Goal: Information Seeking & Learning: Learn about a topic

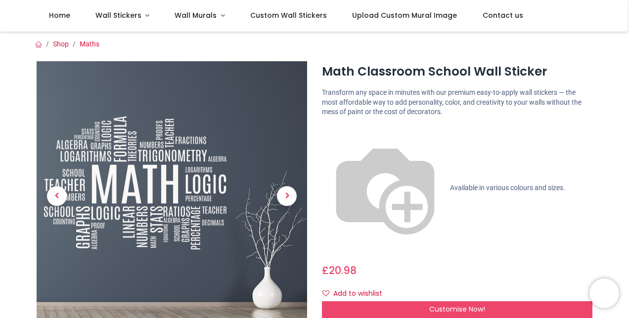
scroll to position [49, 0]
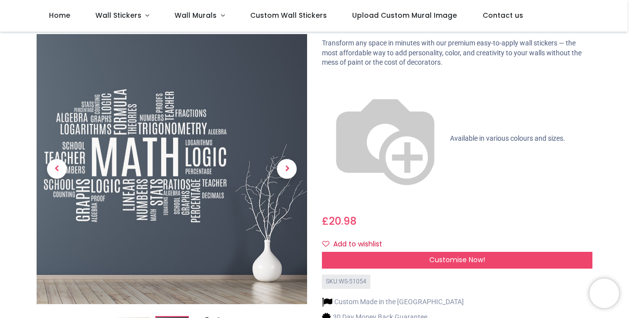
click at [189, 94] on img at bounding box center [172, 169] width 270 height 270
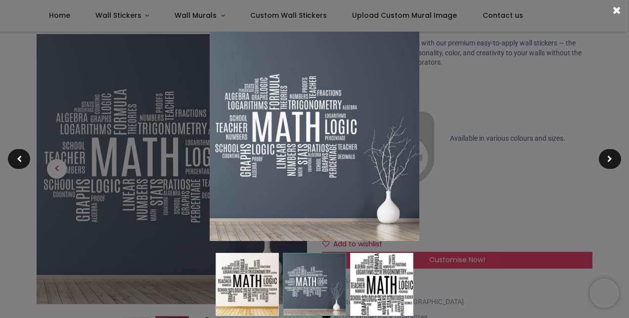
click at [265, 287] on img at bounding box center [247, 284] width 63 height 63
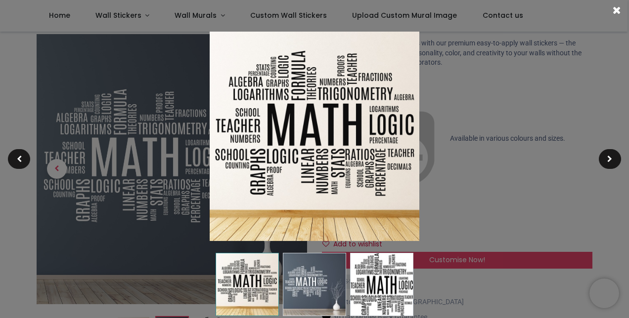
click at [291, 286] on img at bounding box center [314, 284] width 63 height 63
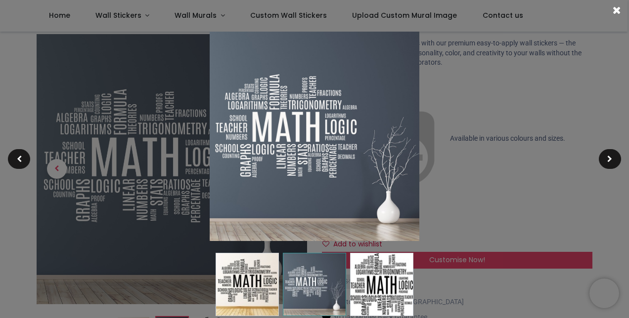
click at [370, 283] on img at bounding box center [381, 284] width 63 height 63
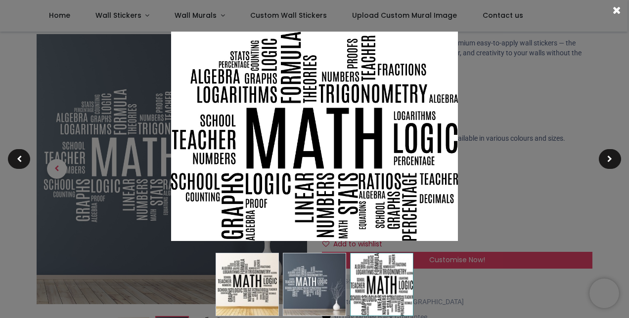
click at [315, 284] on img at bounding box center [314, 284] width 63 height 63
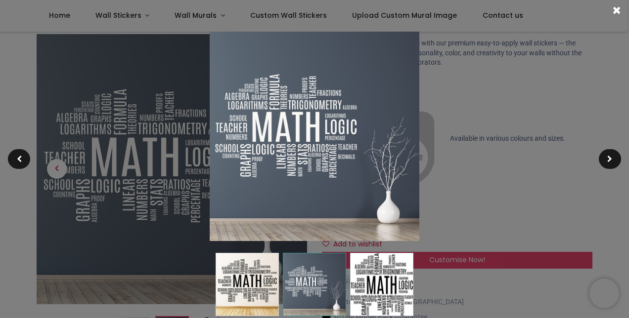
click at [369, 288] on img at bounding box center [381, 284] width 63 height 63
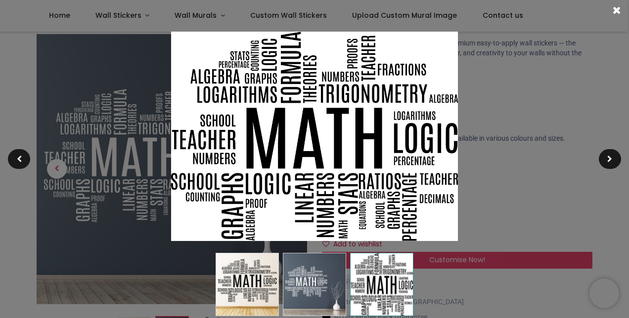
click at [333, 289] on img at bounding box center [314, 284] width 63 height 63
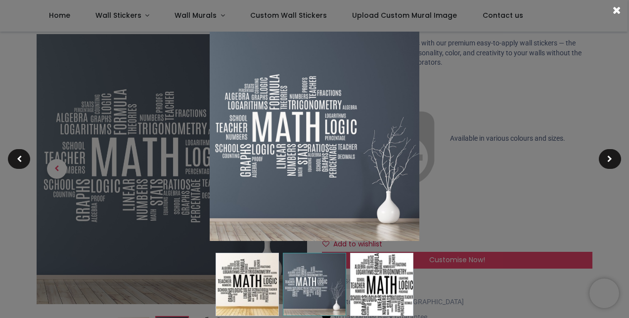
click at [385, 288] on img at bounding box center [381, 284] width 63 height 63
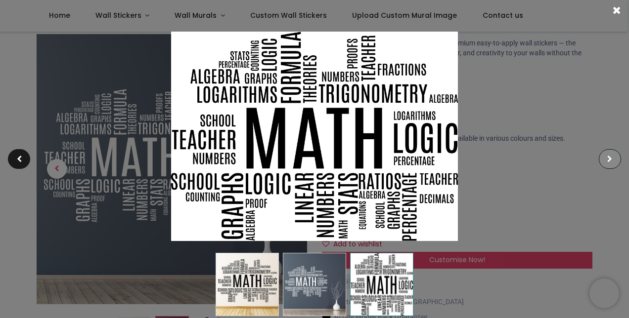
click at [607, 156] on span at bounding box center [609, 159] width 5 height 7
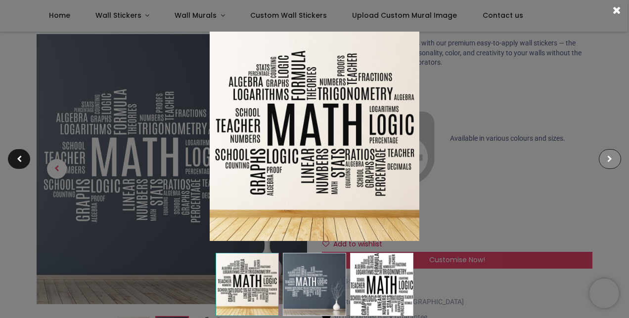
click at [607, 156] on span at bounding box center [609, 159] width 5 height 7
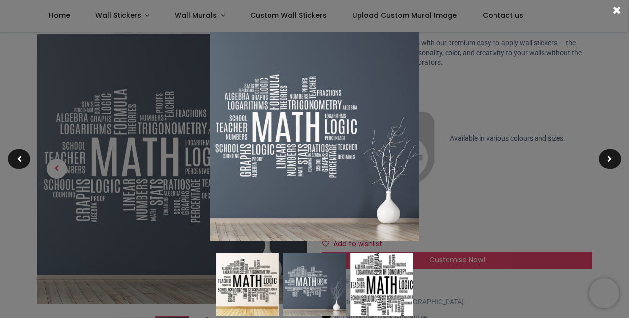
click at [57, 146] on div at bounding box center [314, 159] width 629 height 318
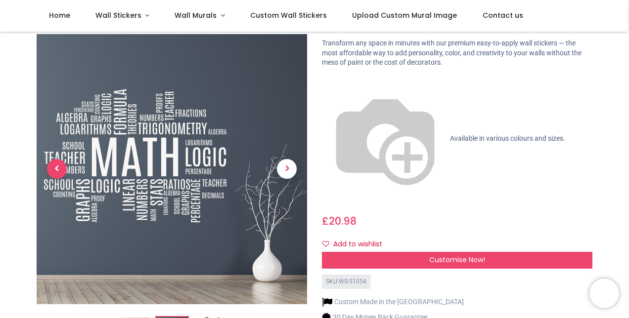
click at [57, 160] on span "Previous" at bounding box center [57, 170] width 20 height 20
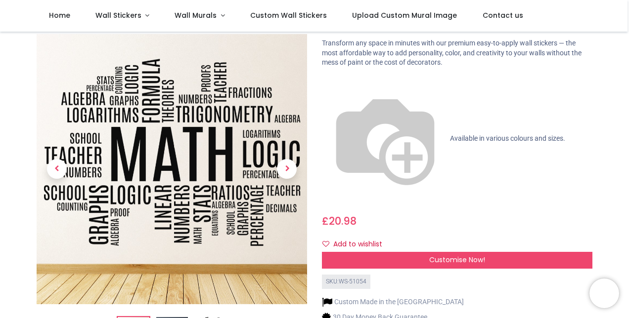
click at [233, 130] on img at bounding box center [172, 169] width 270 height 270
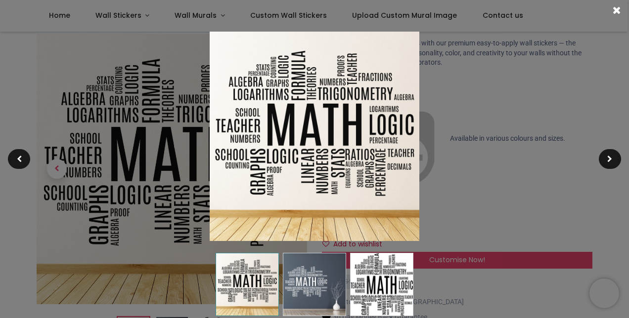
click at [285, 132] on img at bounding box center [315, 137] width 210 height 210
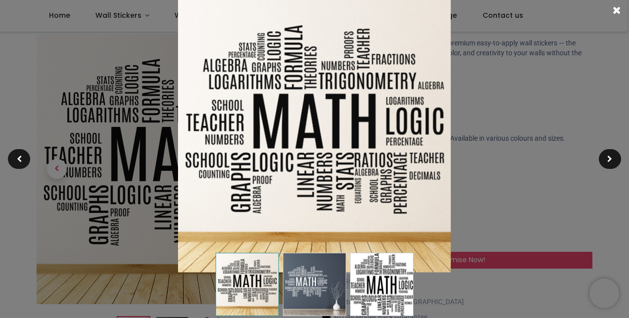
click at [285, 132] on img at bounding box center [314, 136] width 272 height 272
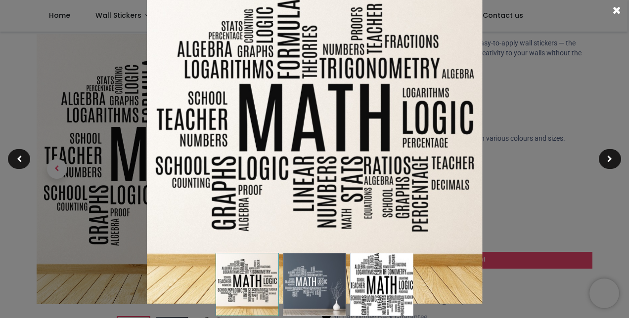
click at [285, 132] on img at bounding box center [314, 136] width 335 height 335
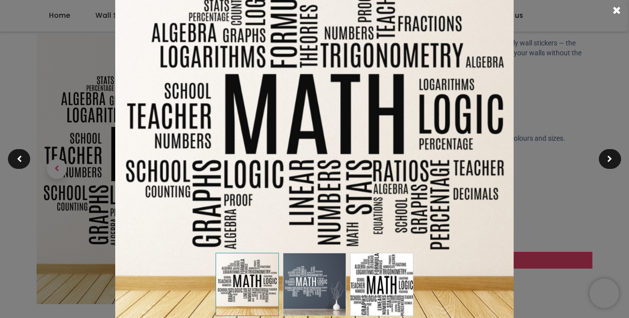
click at [285, 132] on img at bounding box center [314, 136] width 398 height 398
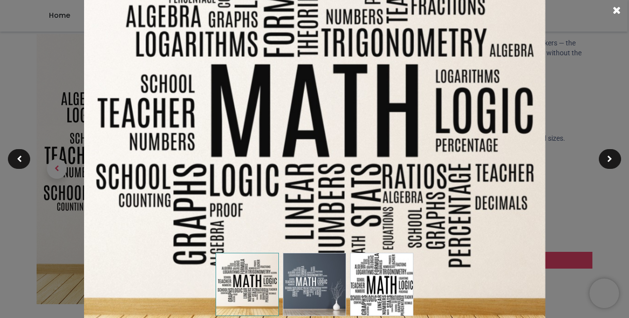
click at [285, 132] on img at bounding box center [314, 136] width 461 height 461
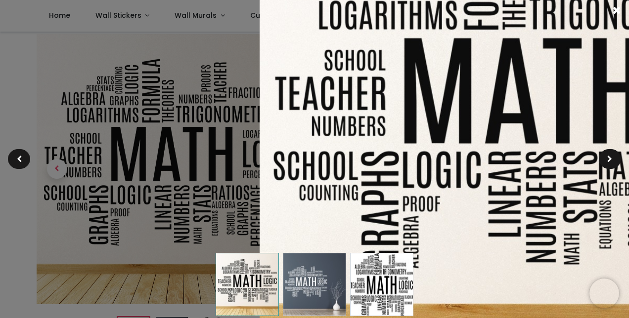
click at [492, 116] on img at bounding box center [522, 120] width 524 height 524
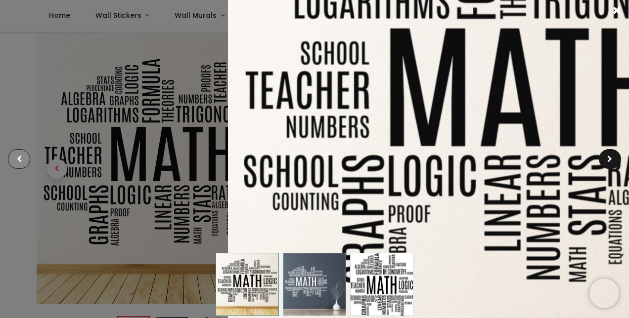
click at [24, 154] on div at bounding box center [19, 159] width 22 height 20
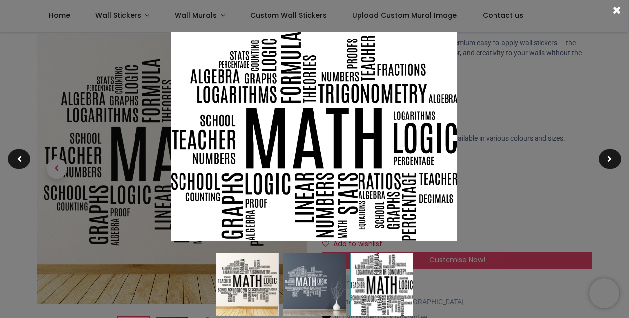
click at [595, 30] on div at bounding box center [314, 159] width 629 height 318
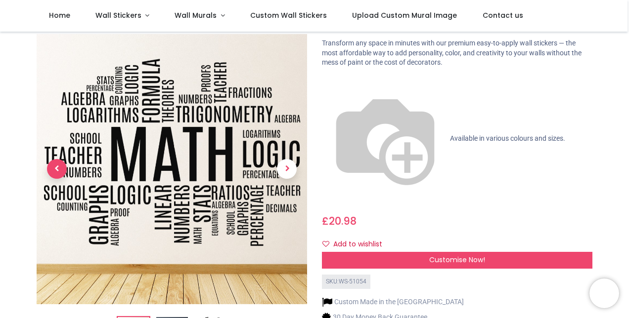
click at [52, 160] on span "Previous" at bounding box center [57, 170] width 20 height 20
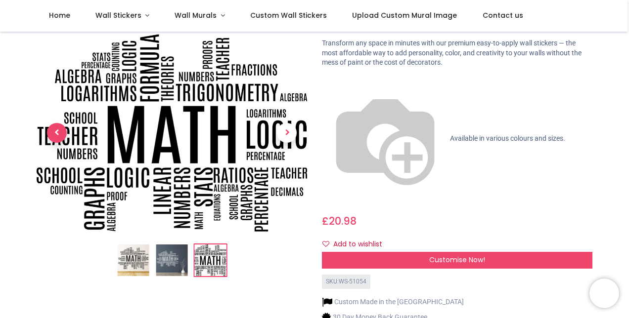
click at [52, 141] on link at bounding box center [57, 133] width 41 height 138
